Goal: Information Seeking & Learning: Learn about a topic

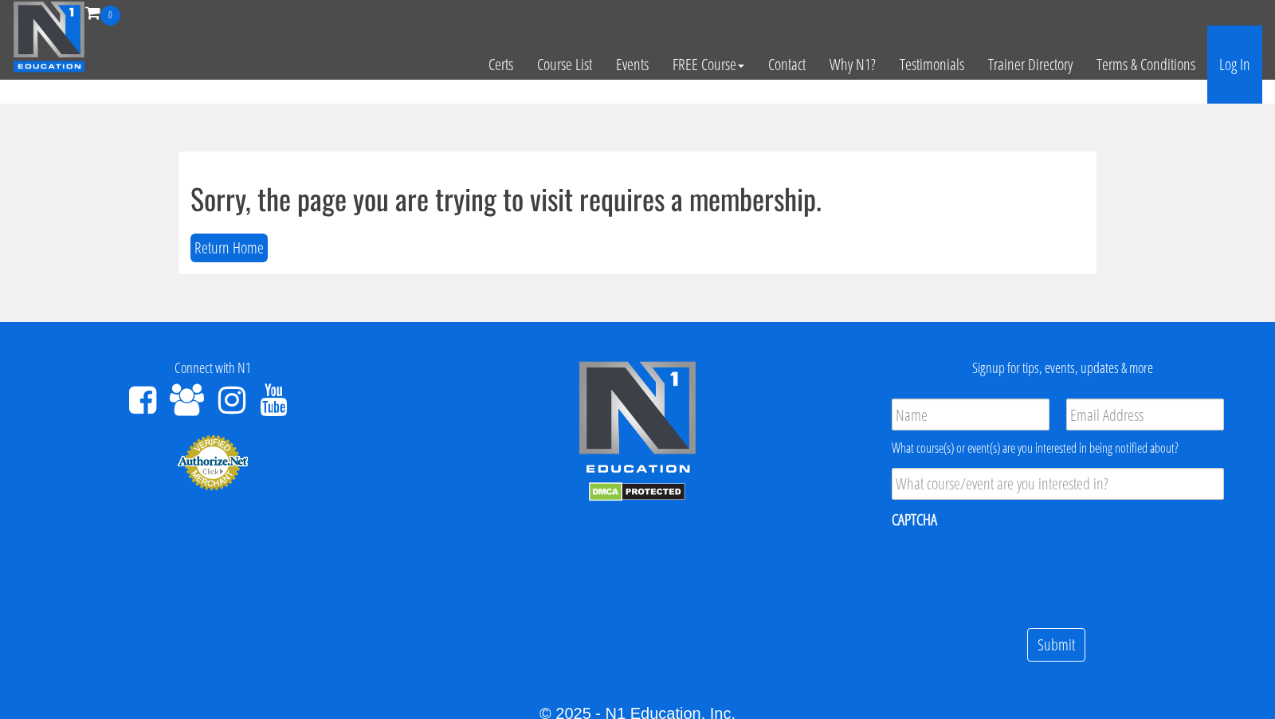
click at [1242, 65] on link "Log In" at bounding box center [1234, 64] width 55 height 78
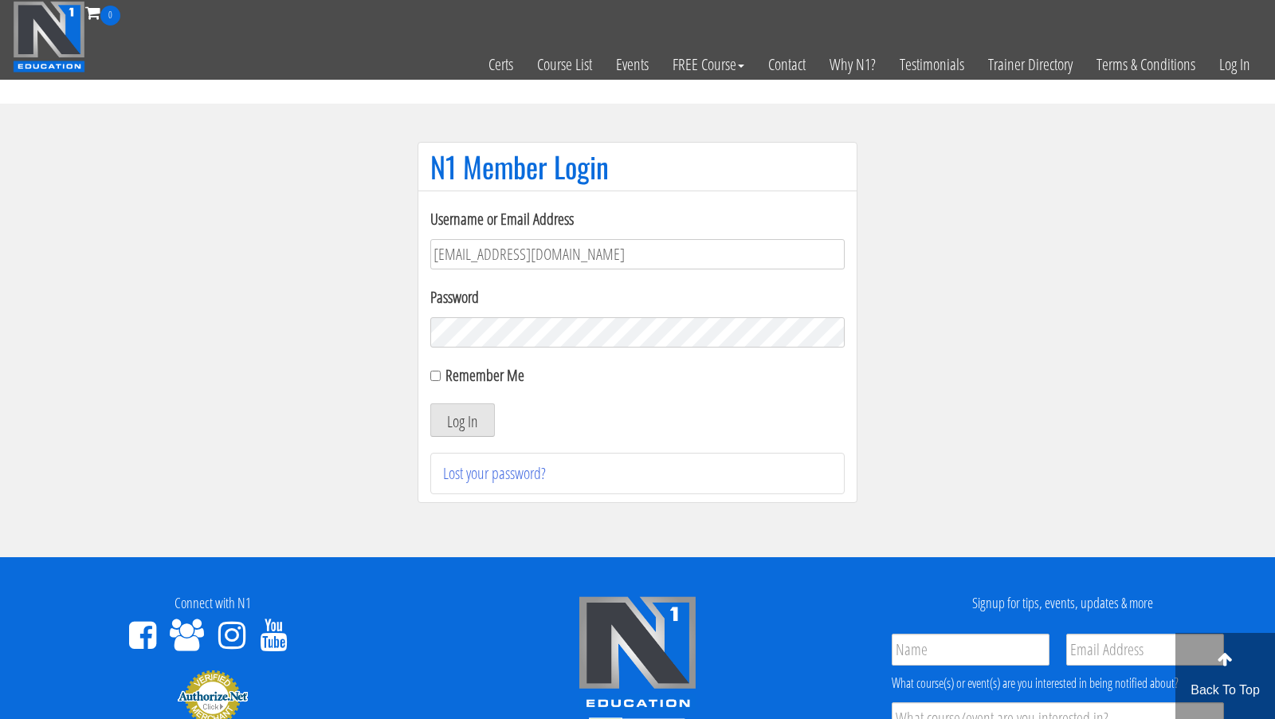
click at [662, 259] on input "camillaernstvedfitness@outlook.dk" at bounding box center [637, 254] width 414 height 30
type input "[EMAIL_ADDRESS][DOMAIN_NAME]"
click at [472, 418] on button "Log In" at bounding box center [462, 419] width 65 height 33
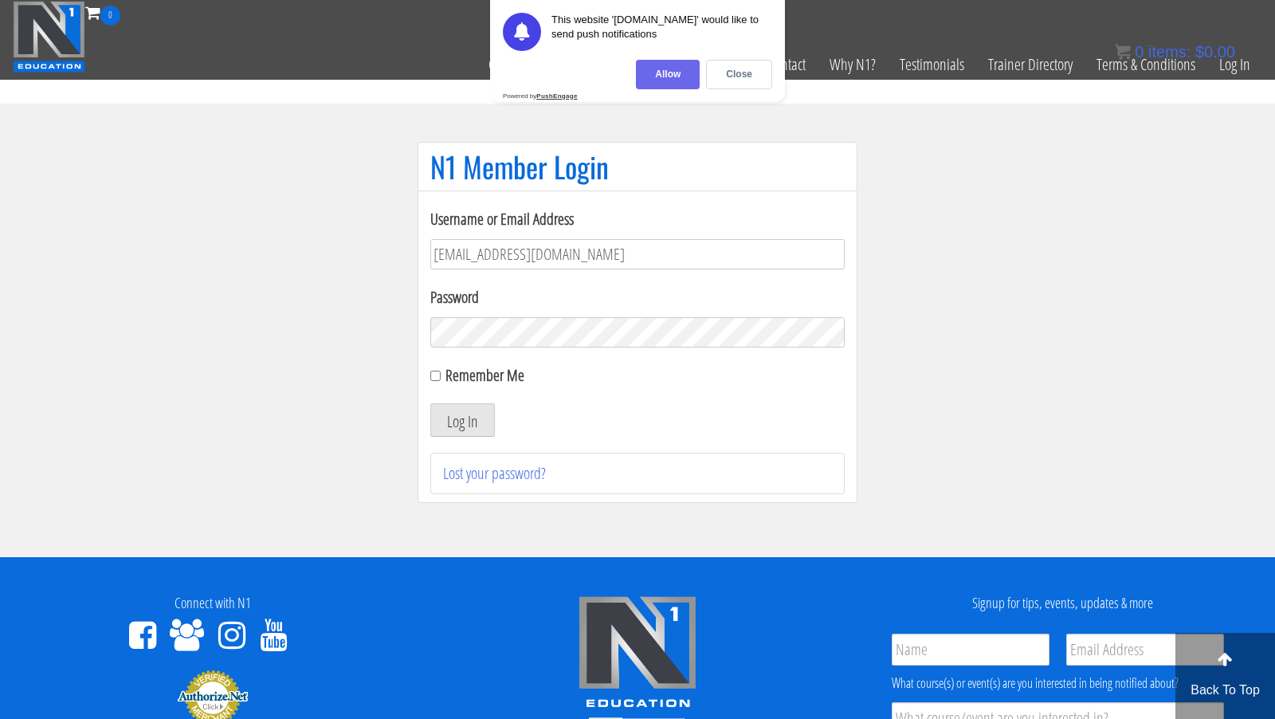
click at [661, 82] on div "Allow" at bounding box center [668, 74] width 64 height 29
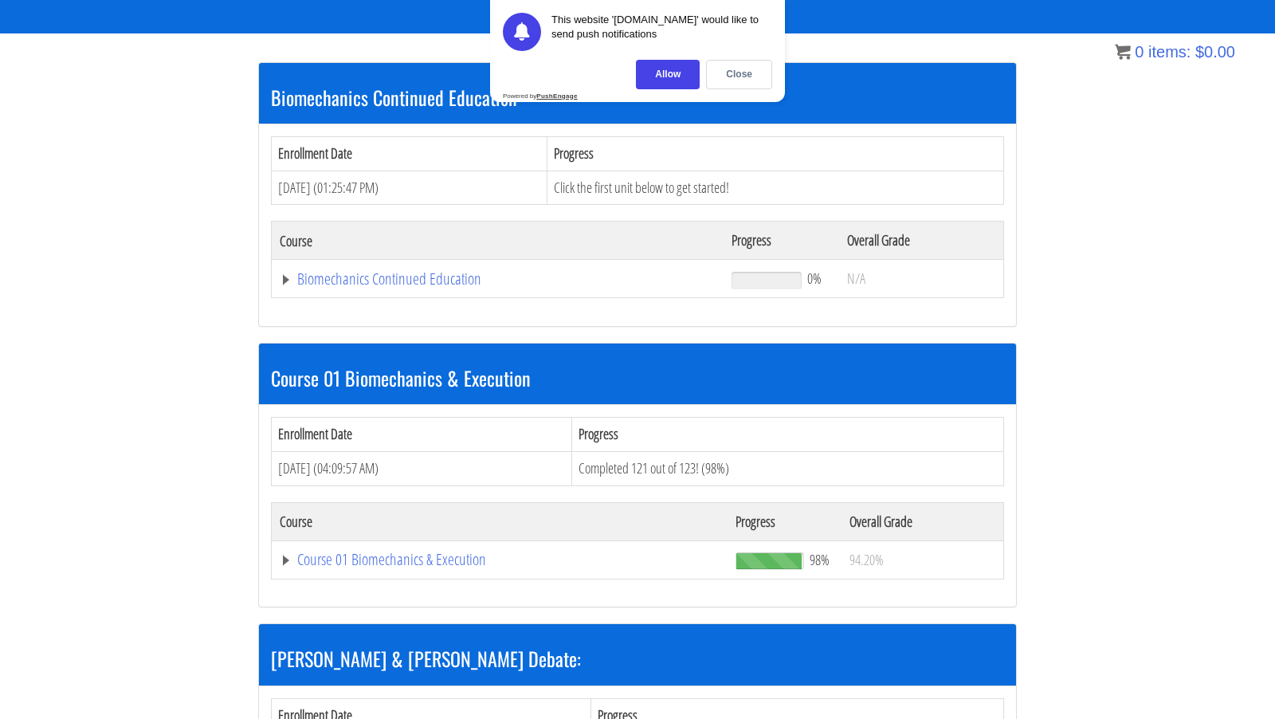
scroll to position [280, 0]
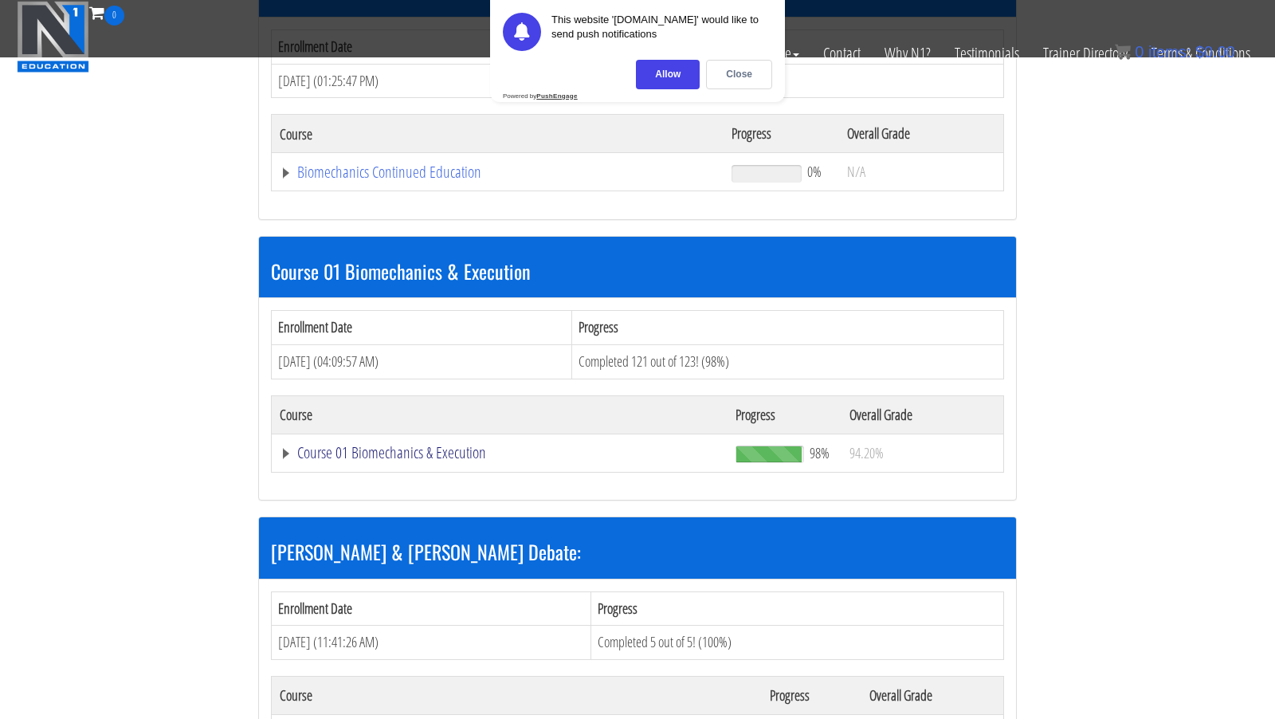
click at [458, 180] on link "Course 01 Biomechanics & Execution" at bounding box center [498, 172] width 436 height 16
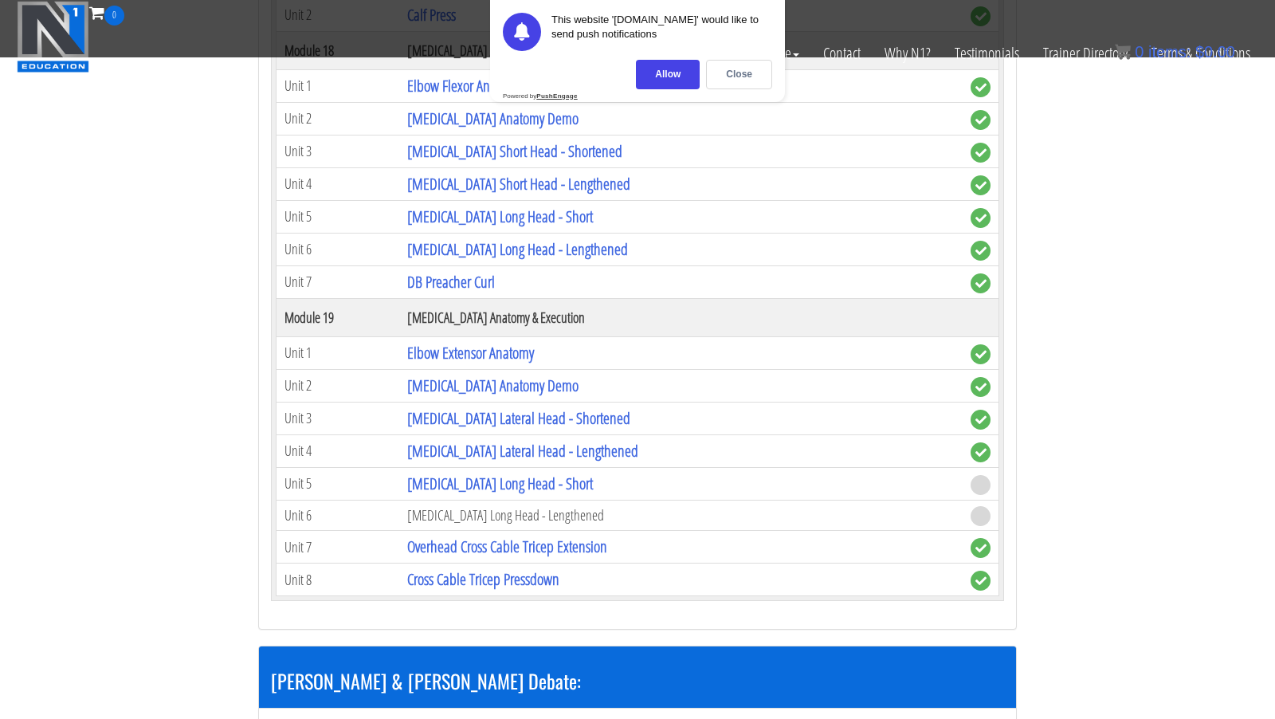
scroll to position [4905, 0]
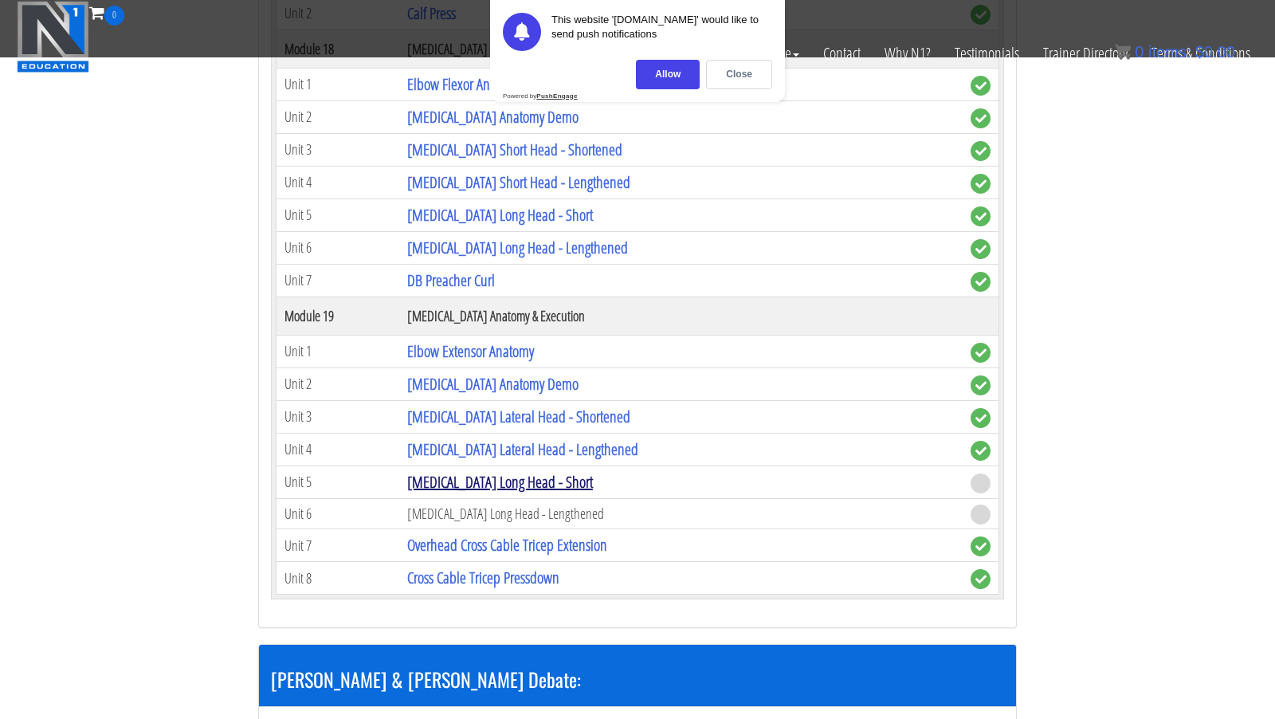
click at [444, 492] on link "[MEDICAL_DATA] Long Head - Short" at bounding box center [500, 482] width 186 height 22
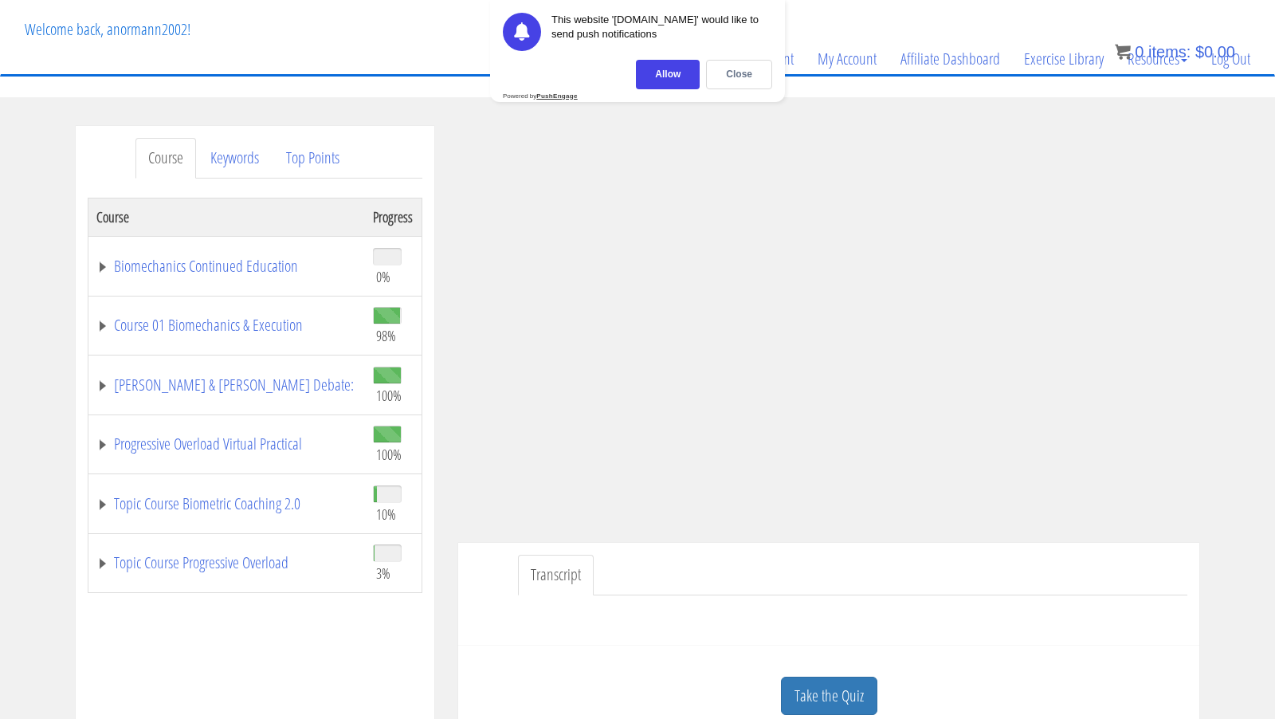
scroll to position [82, 0]
click at [664, 77] on div "Allow" at bounding box center [668, 74] width 64 height 29
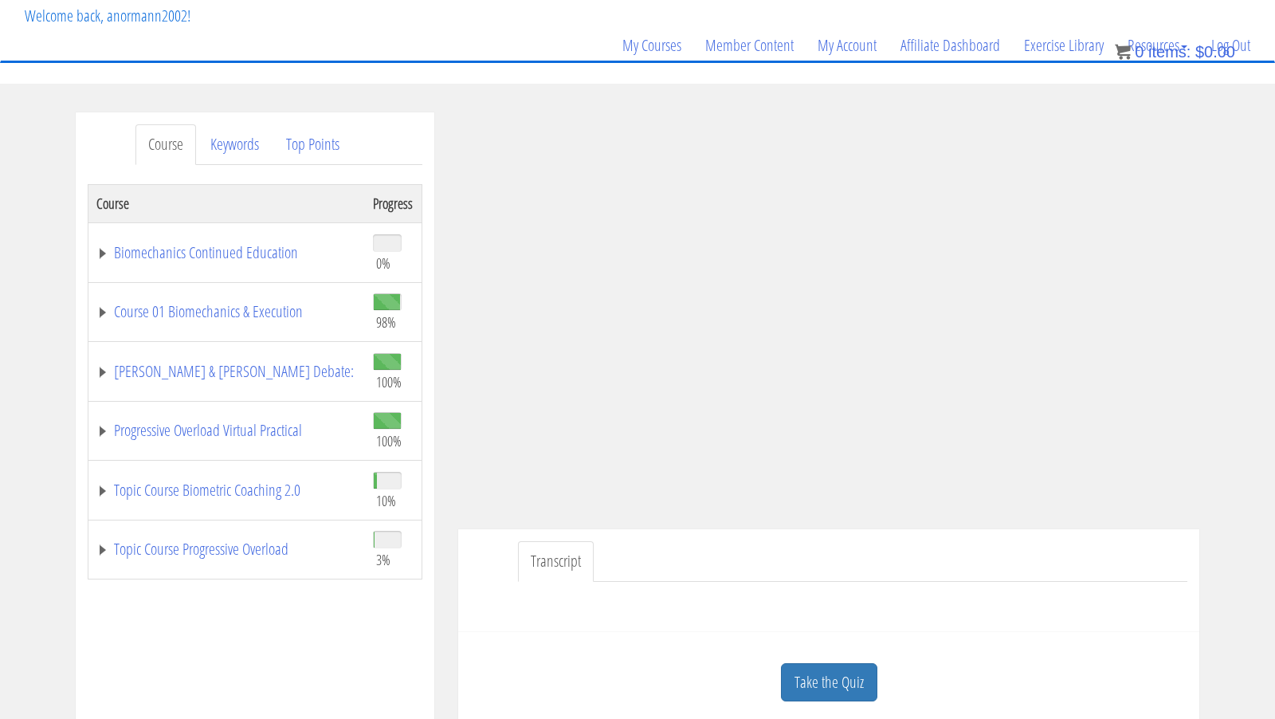
scroll to position [88, 0]
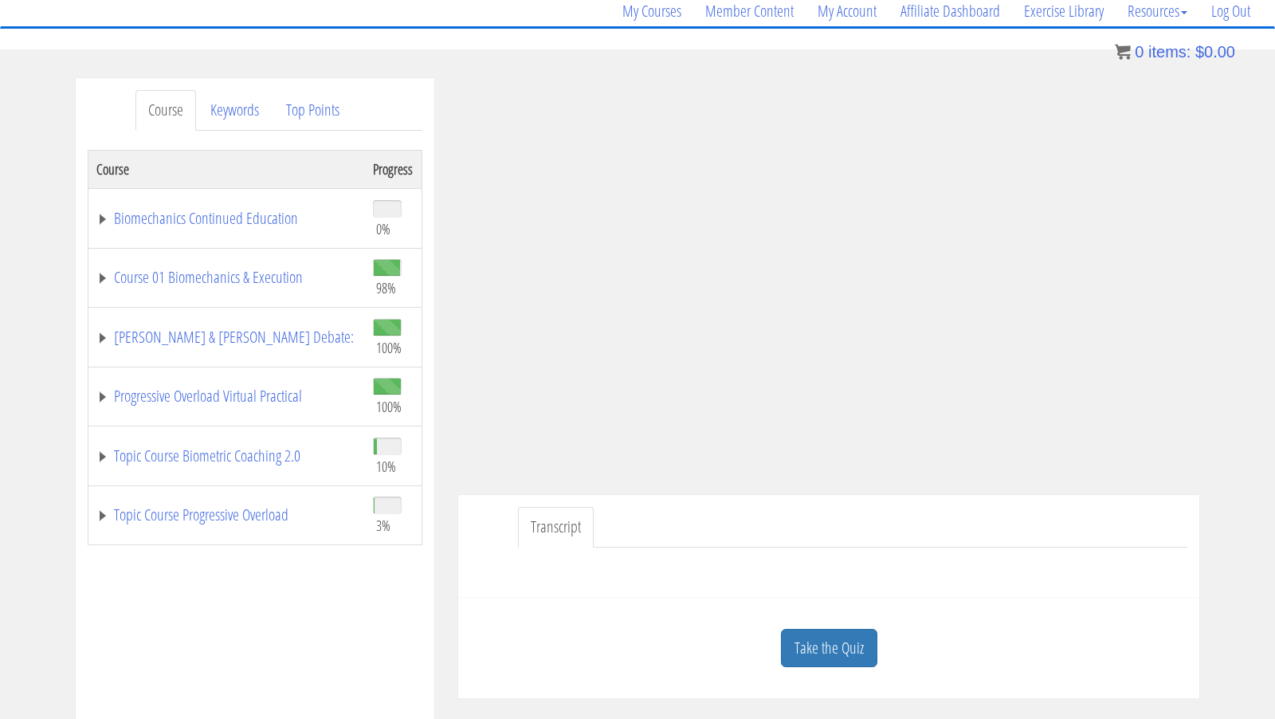
scroll to position [131, 0]
click at [815, 649] on link "Take the Quiz" at bounding box center [829, 647] width 96 height 39
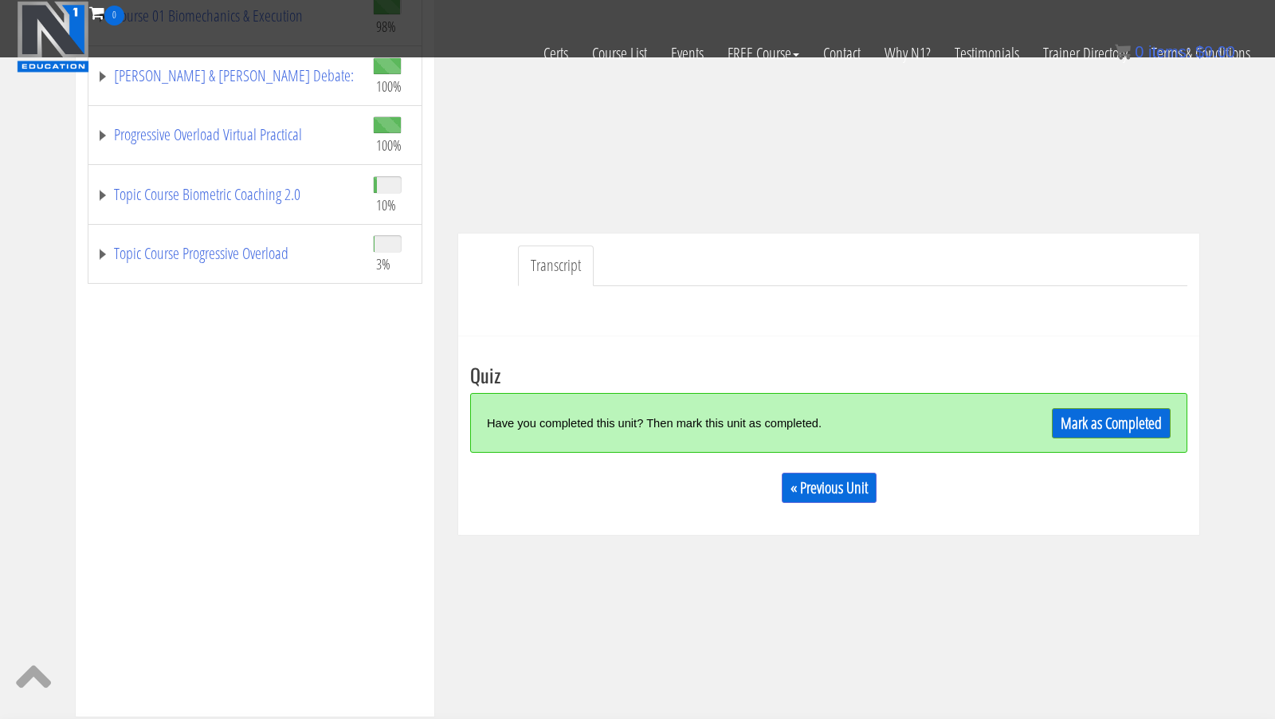
scroll to position [292, 0]
click at [1070, 418] on link "Mark as Completed" at bounding box center [1111, 422] width 119 height 30
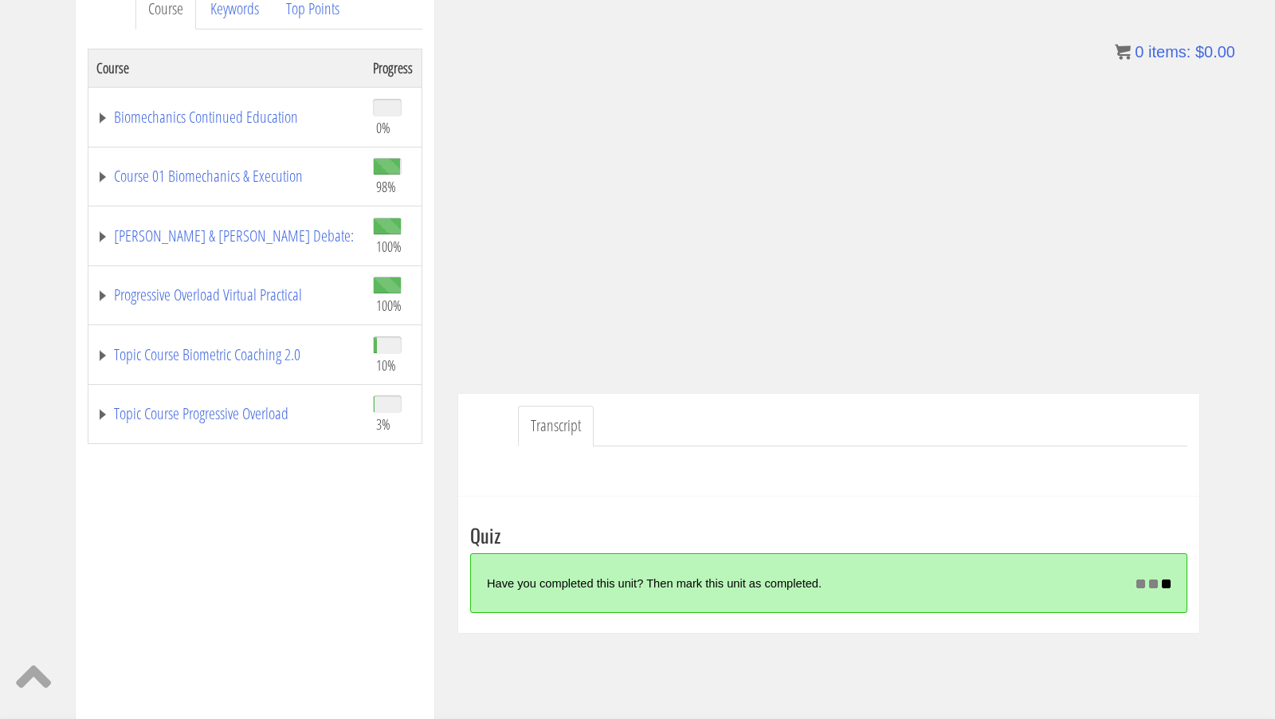
scroll to position [229, 0]
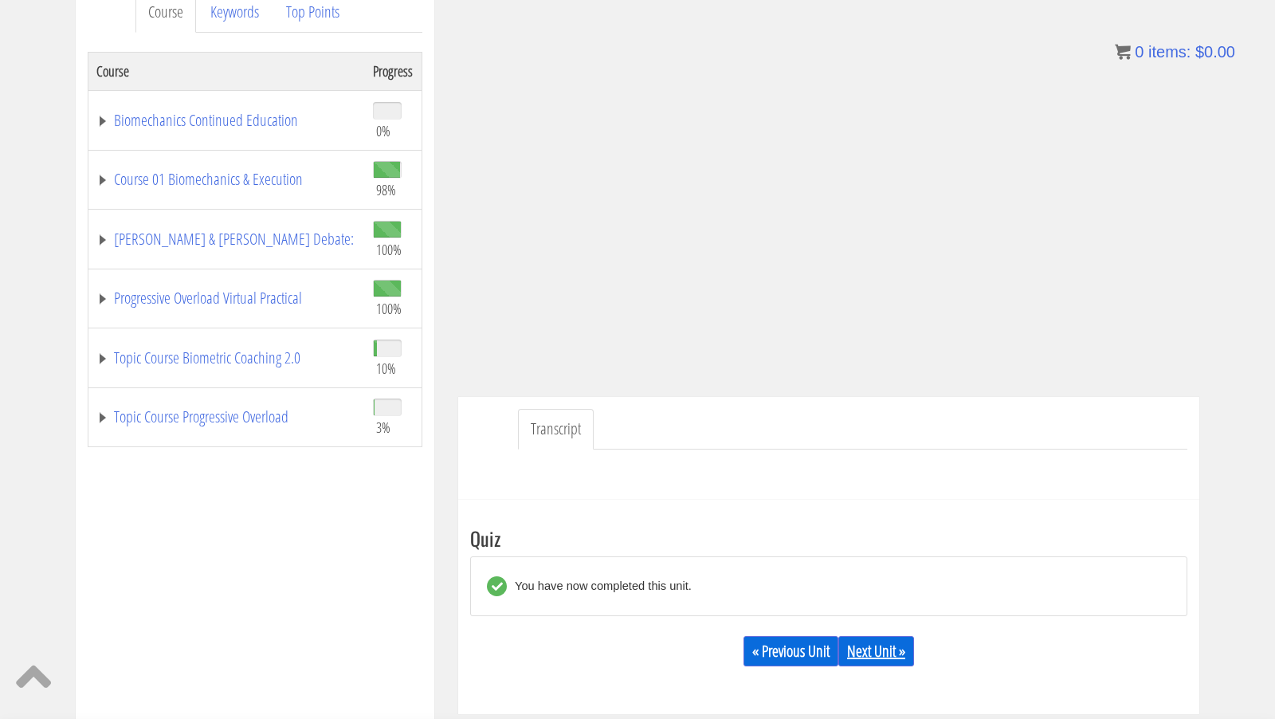
click at [875, 646] on link "Next Unit »" at bounding box center [876, 651] width 76 height 30
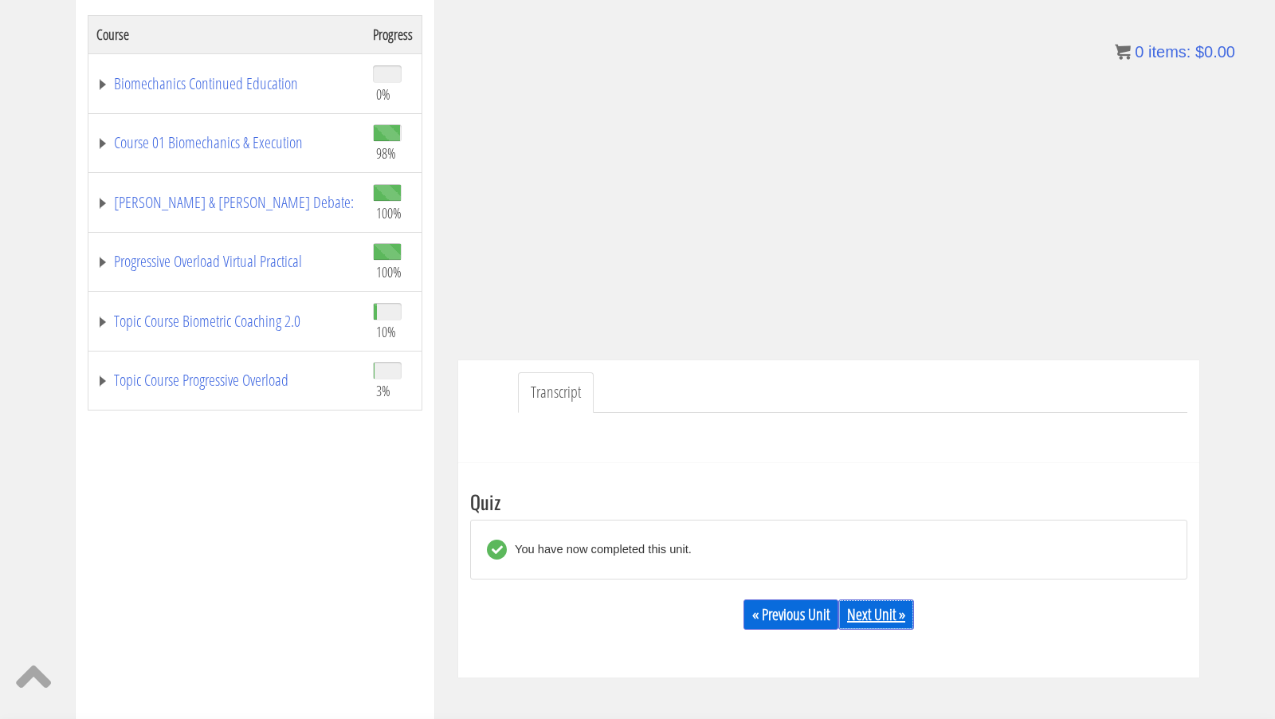
scroll to position [269, 0]
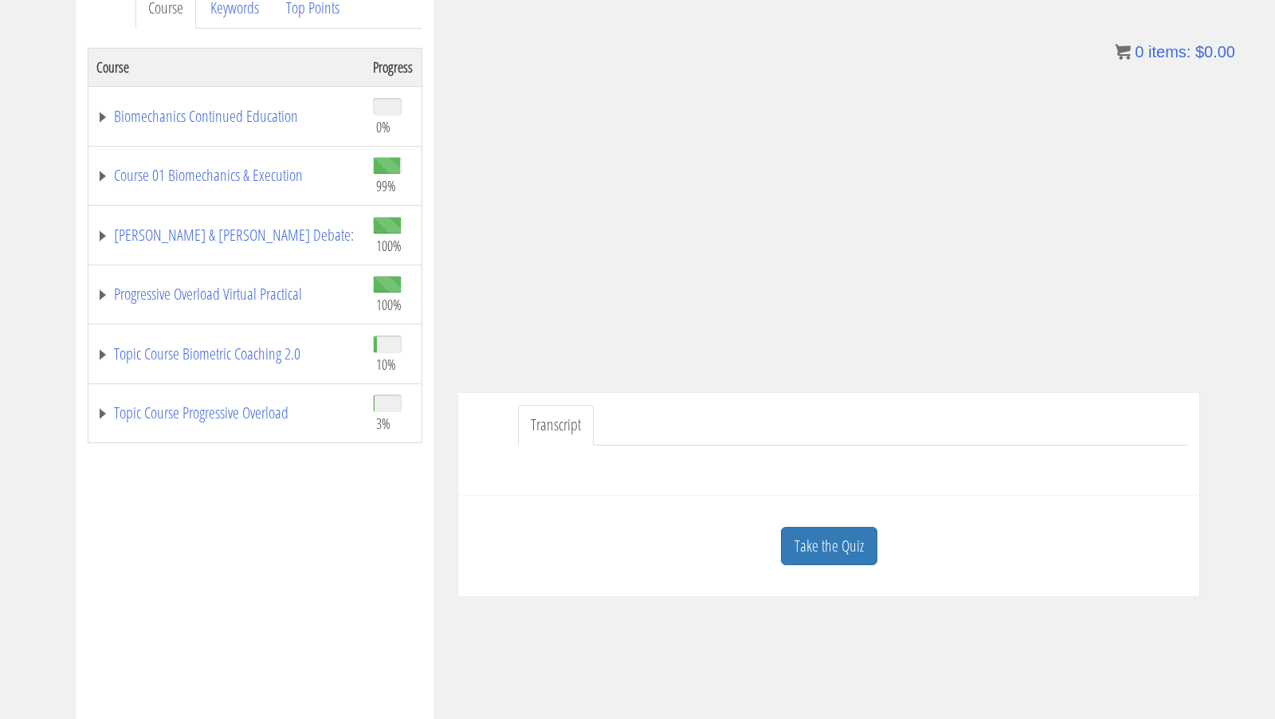
scroll to position [234, 0]
click at [869, 533] on link "Take the Quiz" at bounding box center [829, 544] width 96 height 39
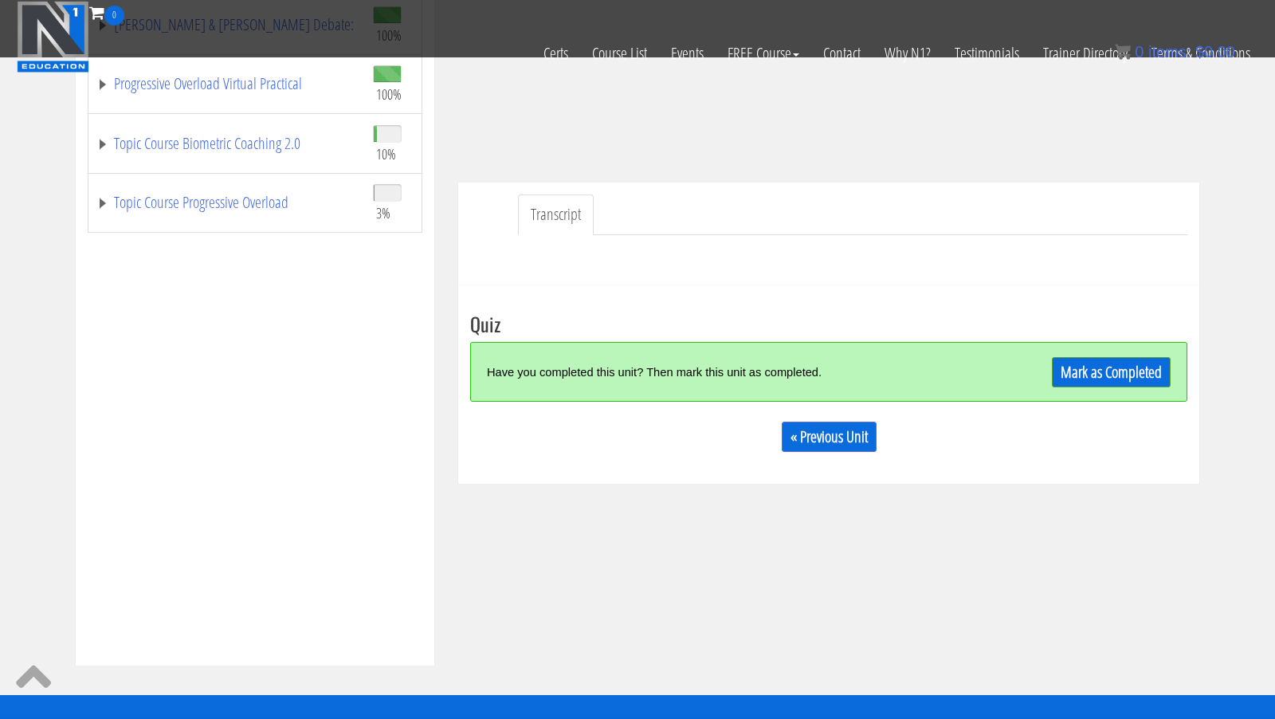
scroll to position [347, 0]
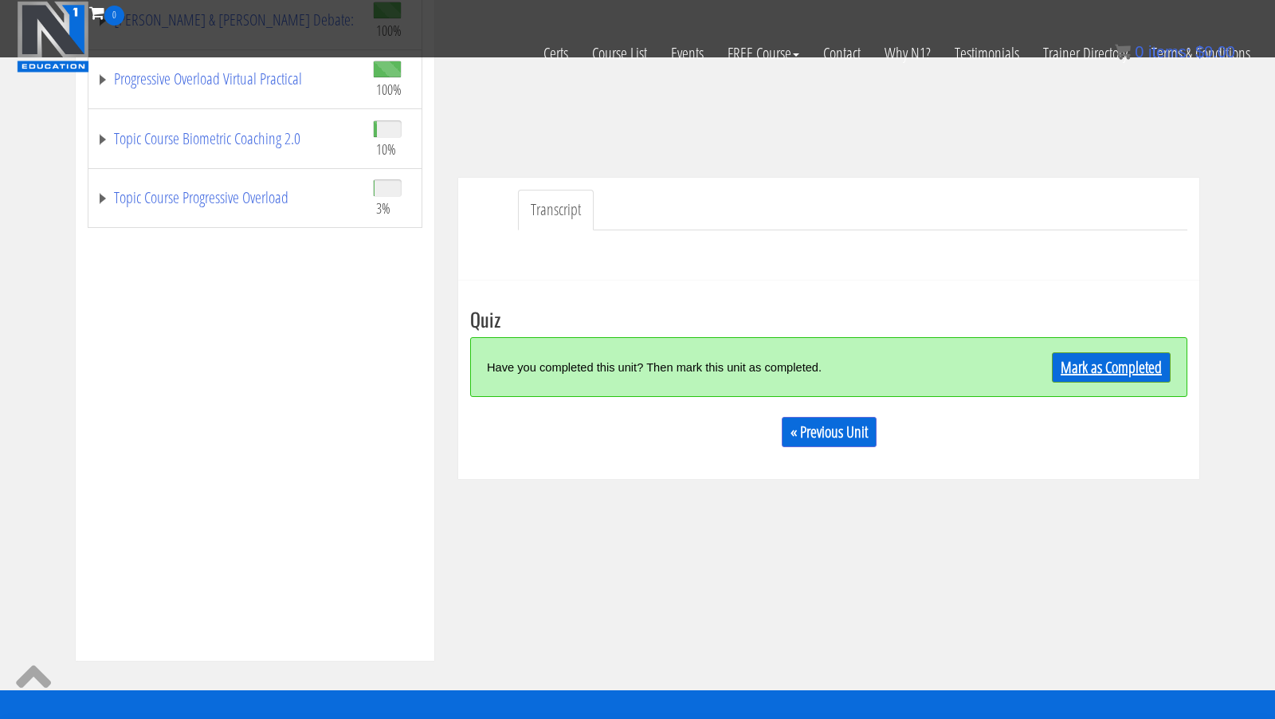
click at [1084, 363] on link "Mark as Completed" at bounding box center [1111, 367] width 119 height 30
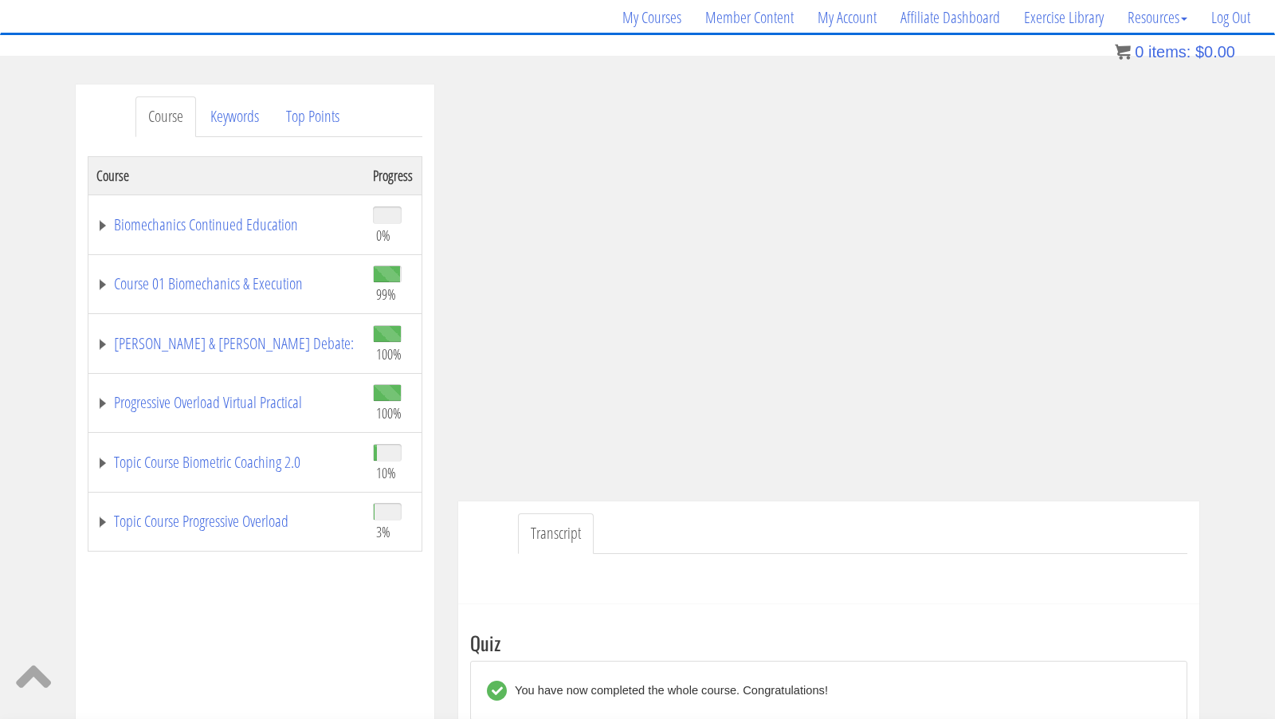
scroll to position [0, 0]
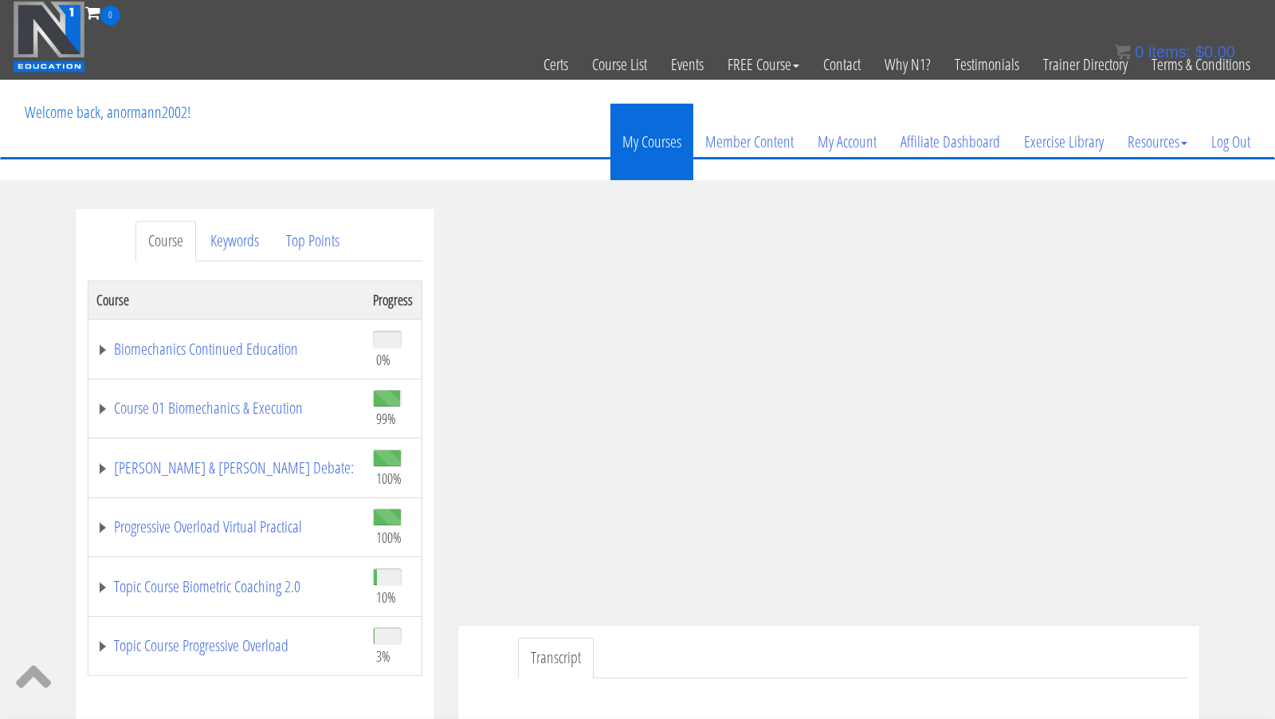
click at [676, 131] on link "My Courses" at bounding box center [651, 142] width 83 height 76
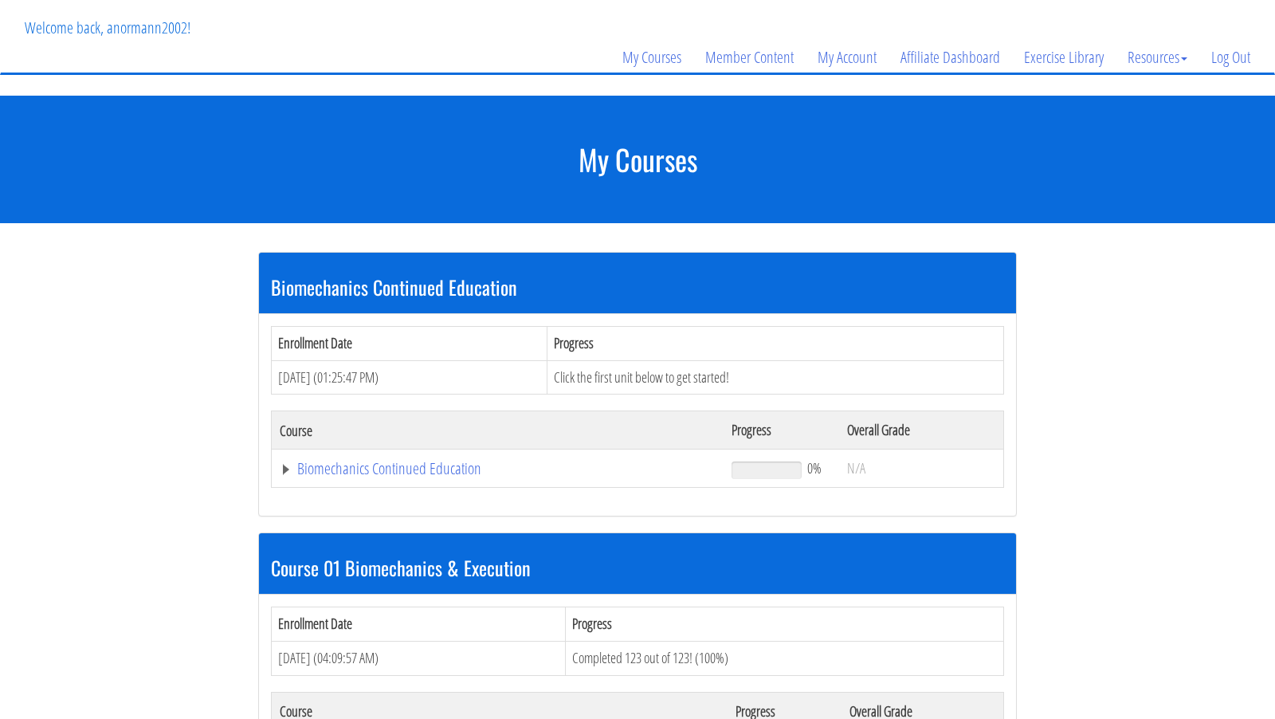
scroll to position [91, 0]
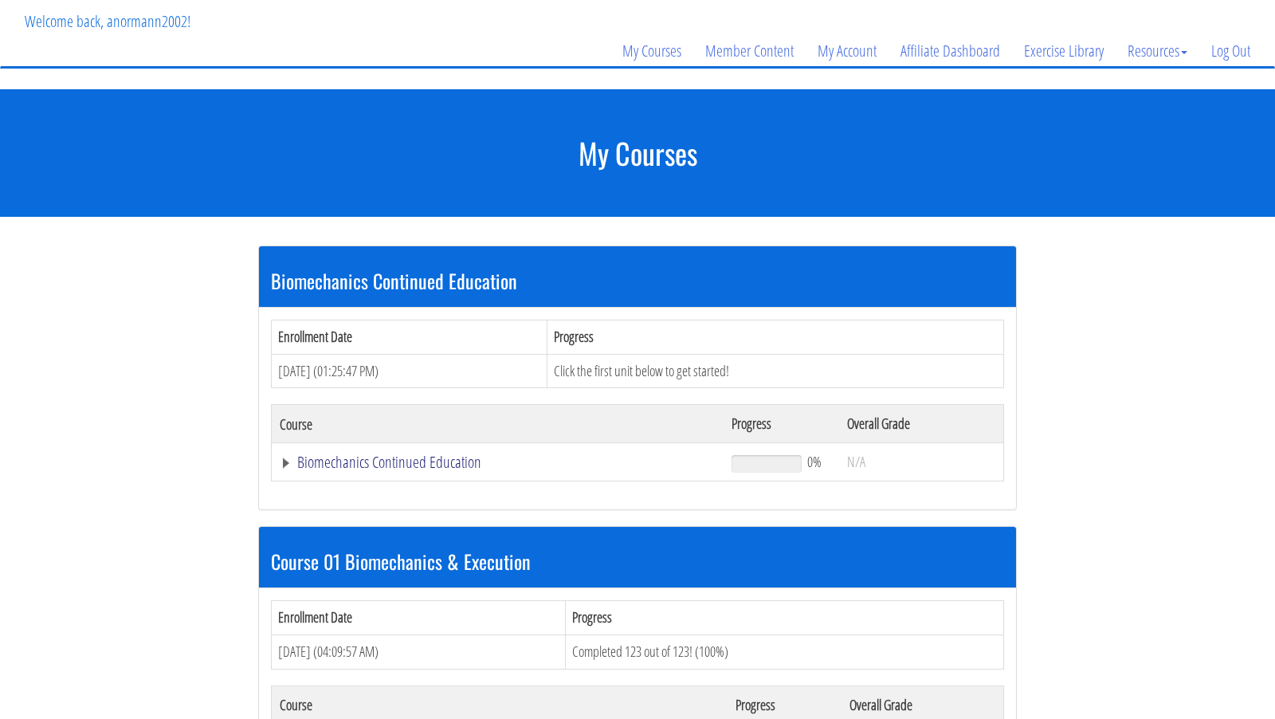
click at [381, 466] on link "Biomechanics Continued Education" at bounding box center [498, 462] width 436 height 16
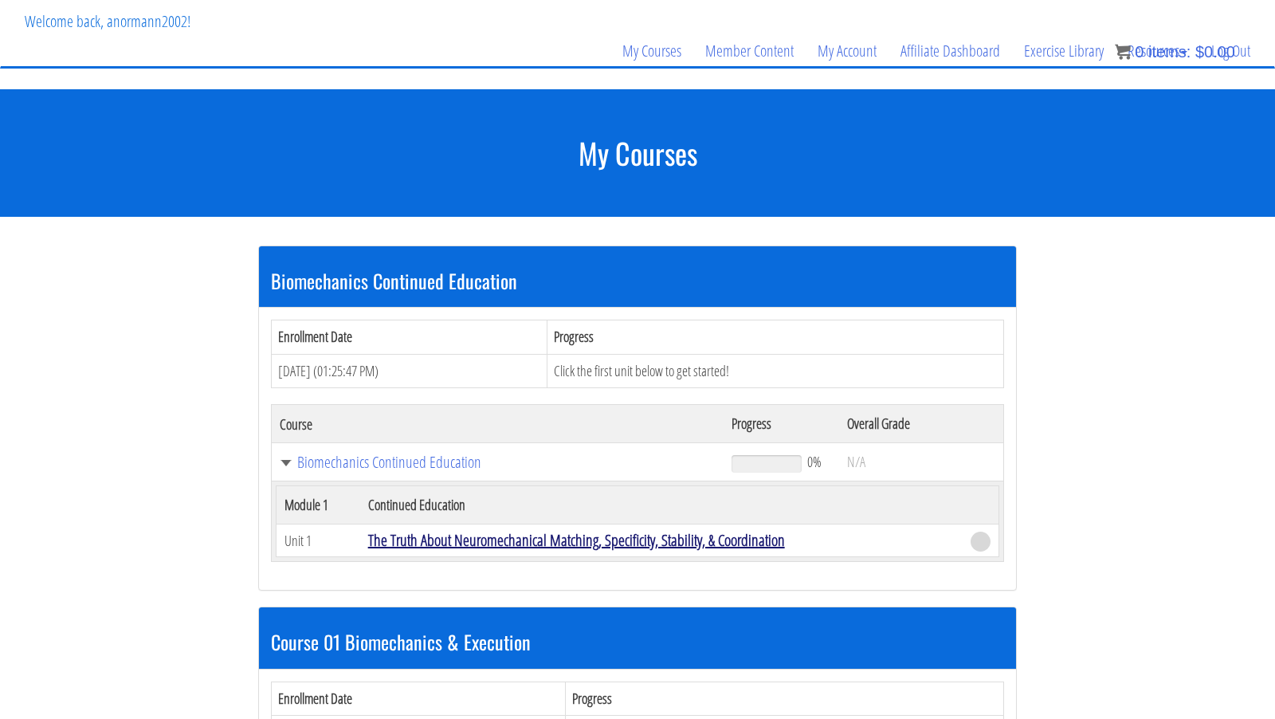
click at [453, 543] on link "The Truth About Neuromechanical Matching, Specificity, Stability, & Coordination" at bounding box center [576, 540] width 417 height 22
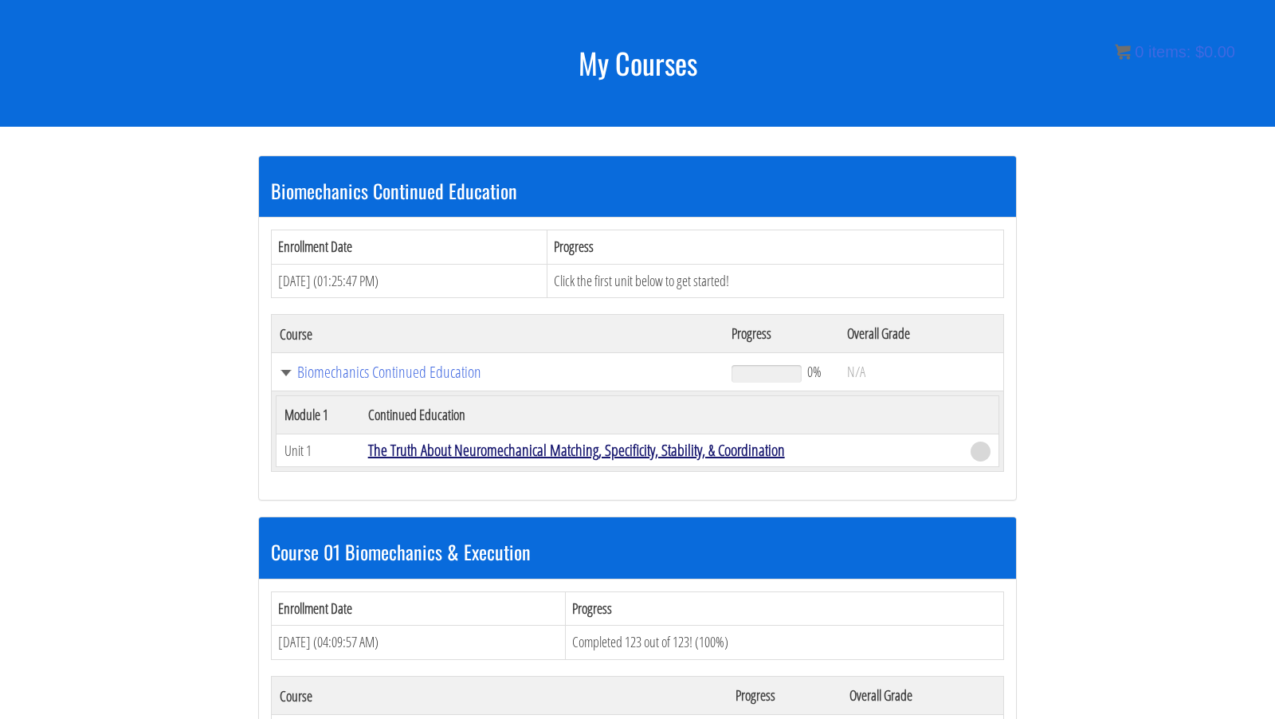
scroll to position [192, 0]
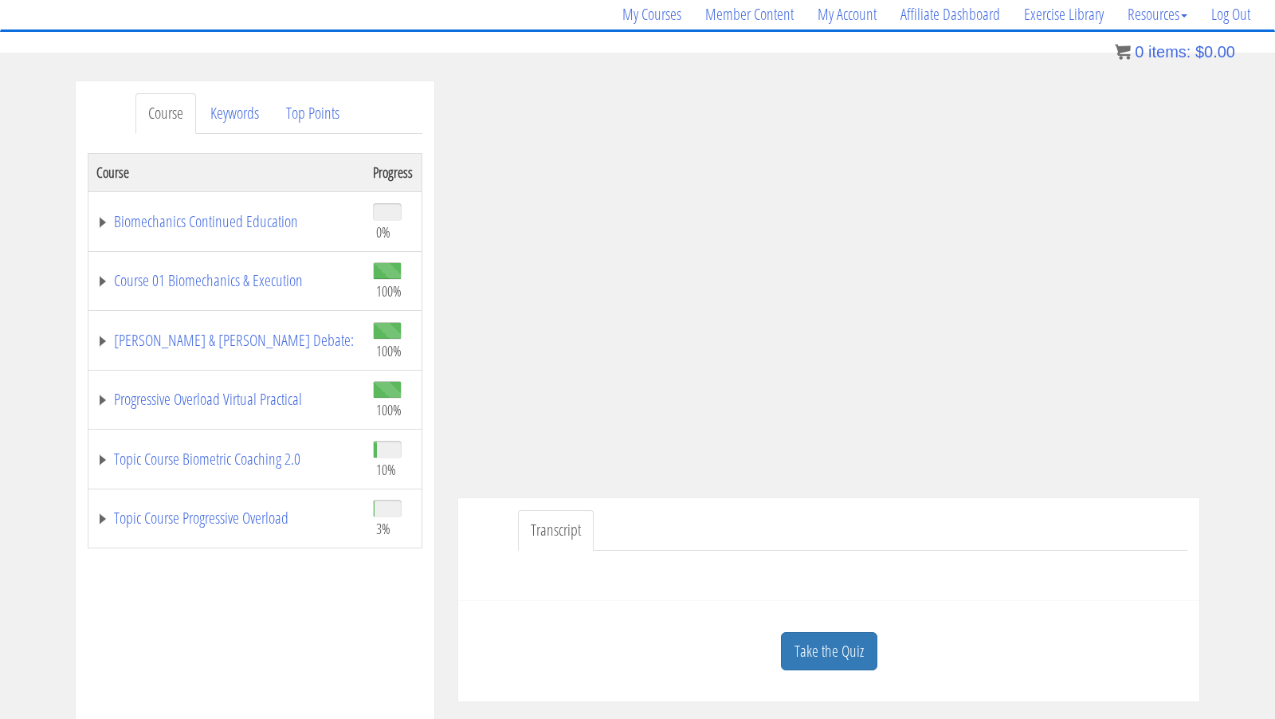
scroll to position [121, 0]
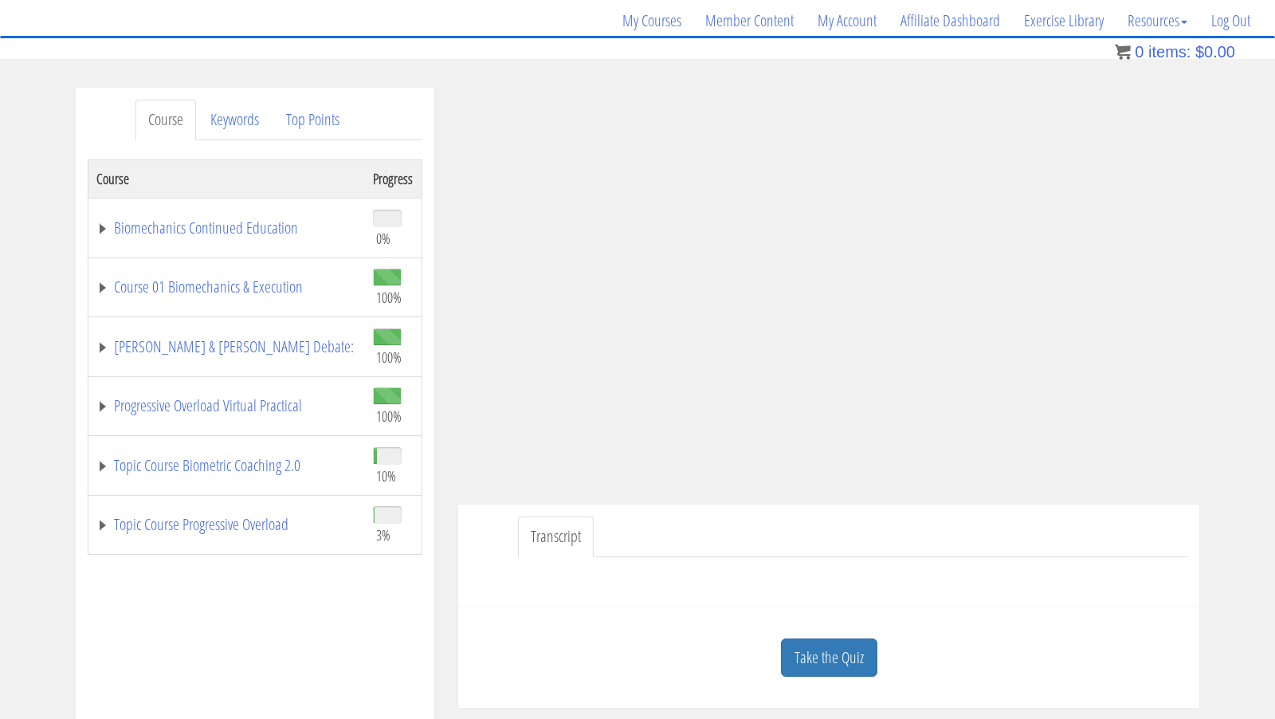
click at [729, 553] on ul "Transcript" at bounding box center [852, 536] width 669 height 41
